Goal: Task Accomplishment & Management: Manage account settings

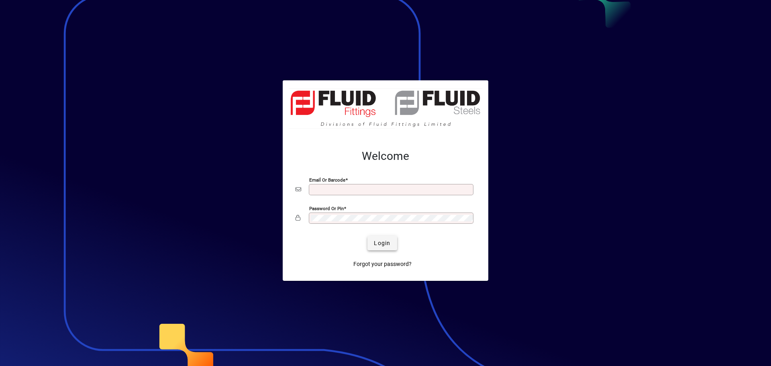
type input "**********"
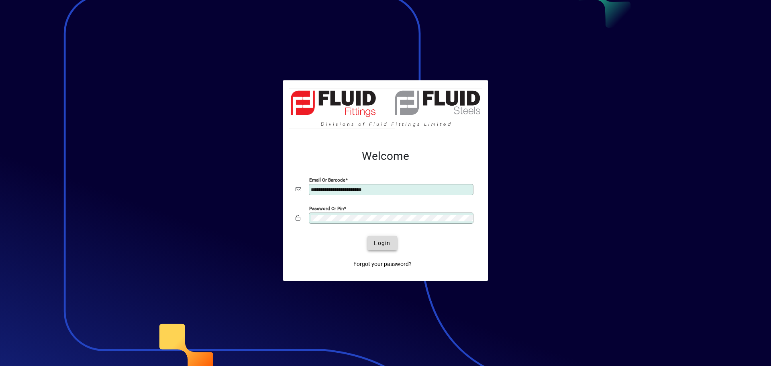
click at [377, 243] on span "Login" at bounding box center [382, 243] width 16 height 8
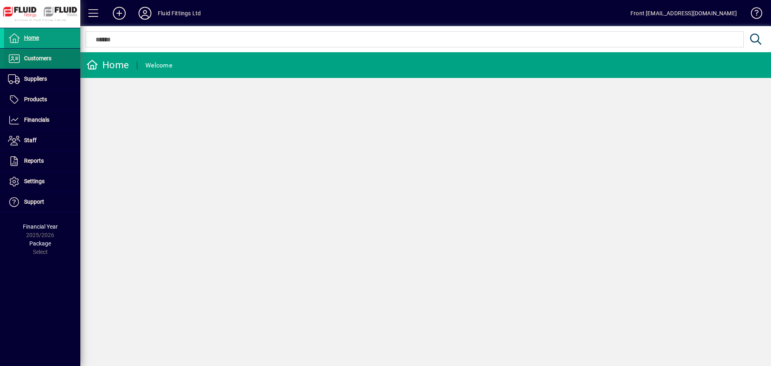
click at [35, 58] on span "Customers" at bounding box center [37, 58] width 27 height 6
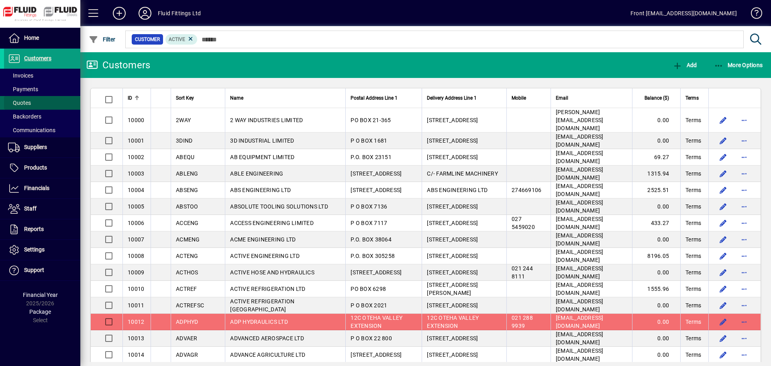
click at [31, 102] on span at bounding box center [42, 102] width 76 height 19
